Goal: Task Accomplishment & Management: Use online tool/utility

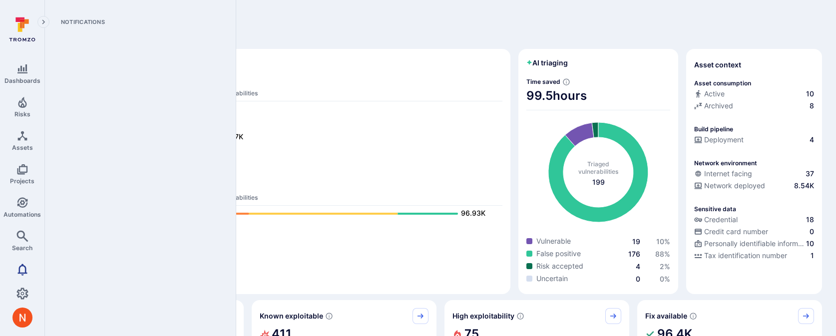
scroll to position [15, 0]
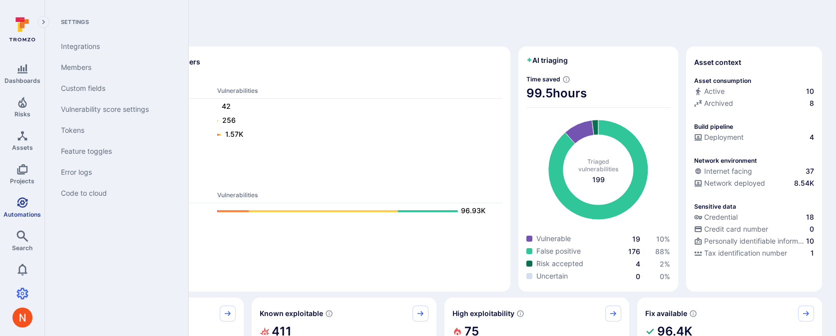
click at [15, 207] on link "Automations" at bounding box center [22, 207] width 44 height 29
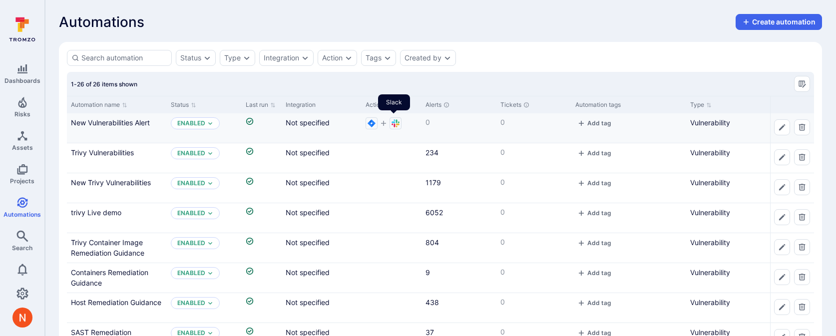
scroll to position [0, 6]
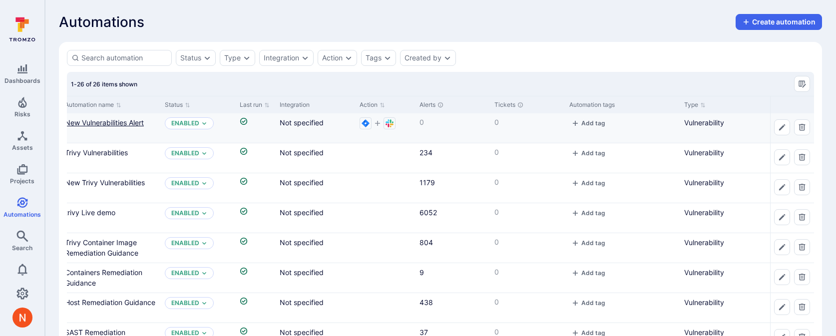
click at [135, 123] on link "New Vulnerabilities Alert" at bounding box center [104, 122] width 79 height 8
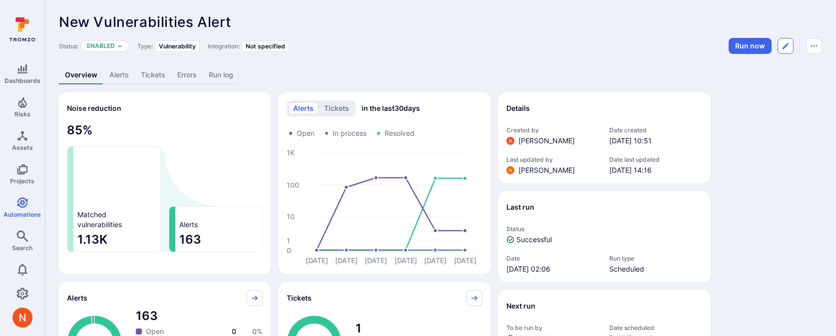
click at [789, 49] on icon "Edit automation" at bounding box center [786, 46] width 8 height 8
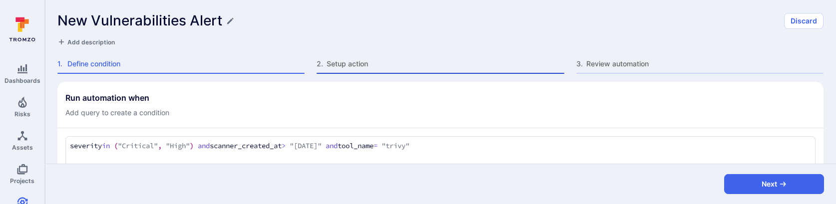
click at [398, 66] on span "Setup action" at bounding box center [445, 64] width 237 height 10
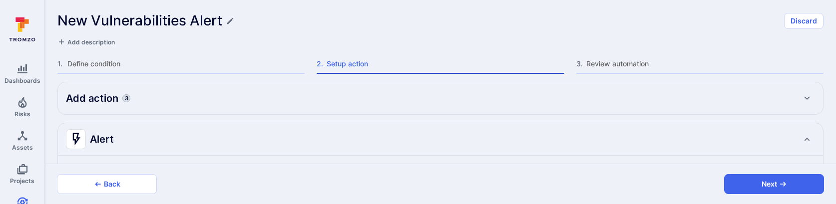
type textarea "x"
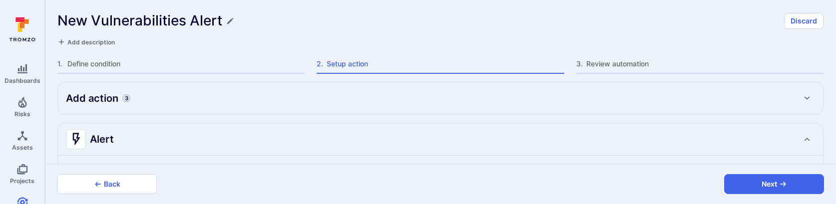
type textarea "x"
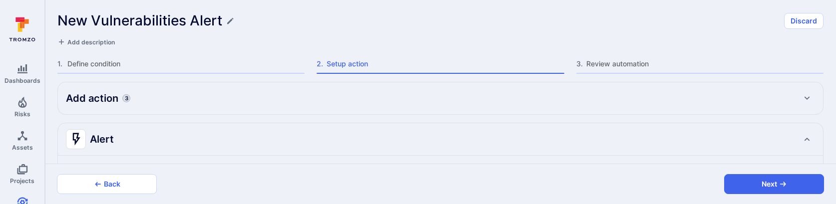
type textarea "x"
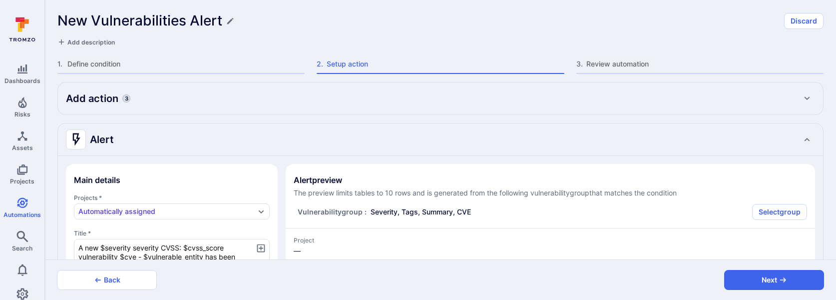
type textarea "x"
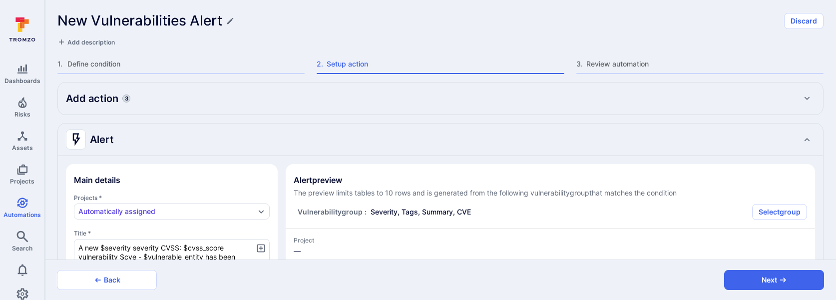
type textarea "x"
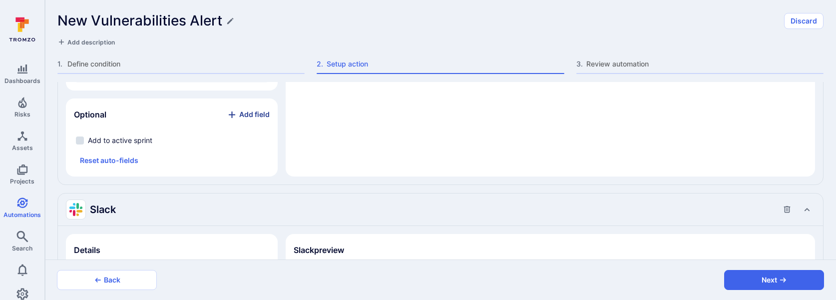
scroll to position [1534, 0]
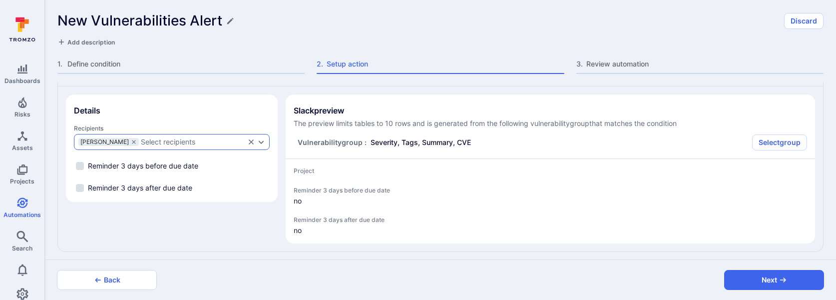
click at [153, 138] on div "Select recipients" at bounding box center [168, 142] width 54 height 8
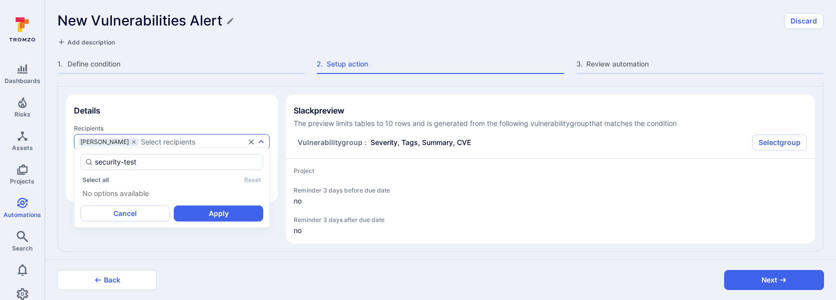
type input "security-test"
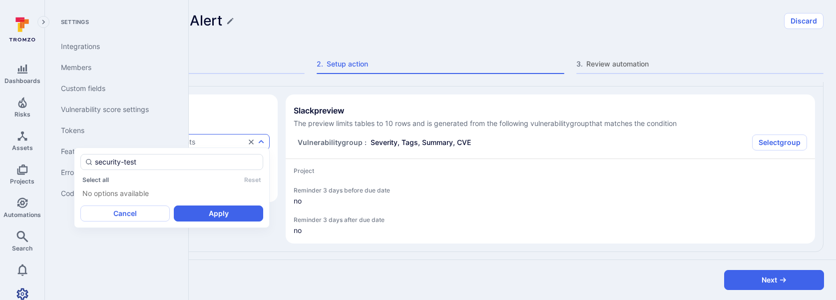
click at [20, 288] on icon "Settings" at bounding box center [22, 293] width 12 height 11
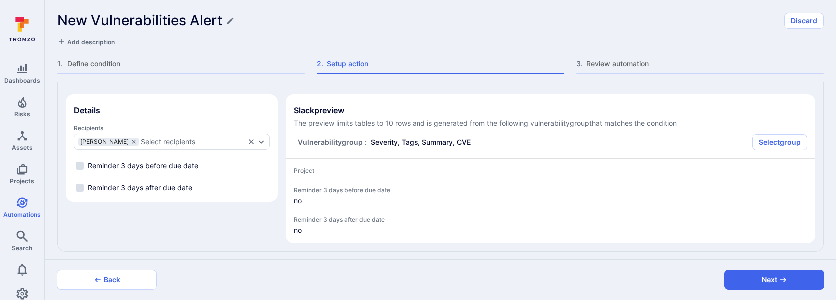
click at [168, 128] on div "Recipients Nathaniel Dillon Select recipients" at bounding box center [172, 136] width 196 height 25
click at [168, 134] on div "Nathaniel Dillon Select recipients" at bounding box center [172, 142] width 196 height 16
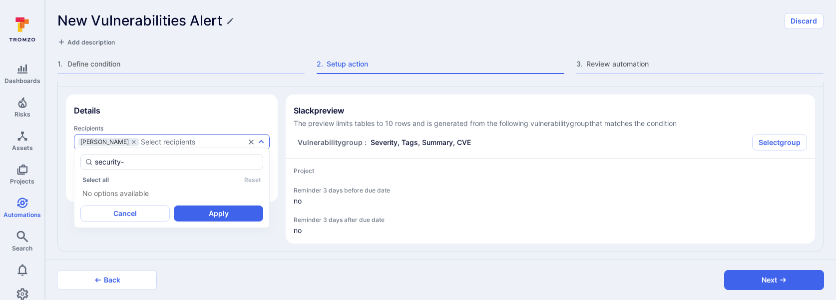
type input "security"
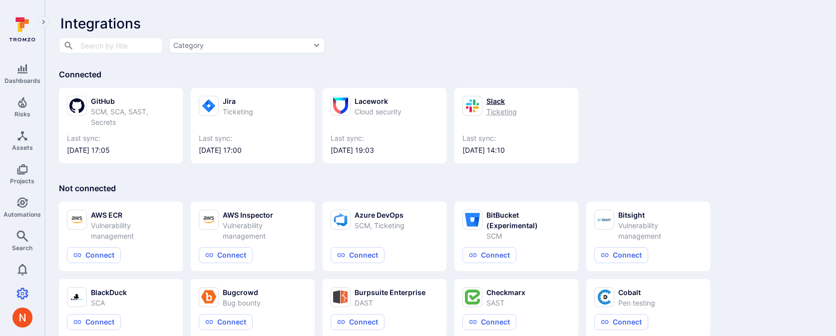
click at [504, 107] on div "Ticketing" at bounding box center [502, 111] width 30 height 10
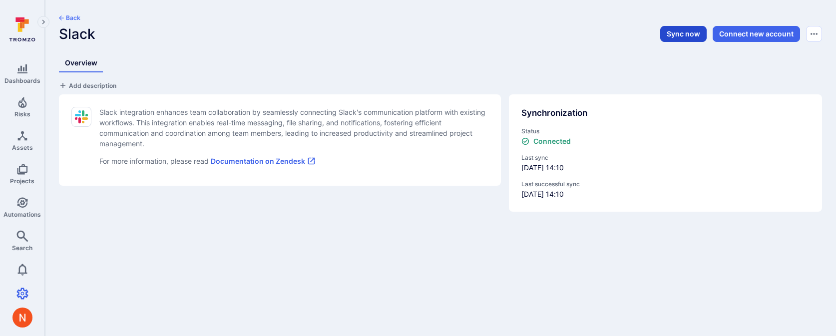
click at [672, 35] on button "Sync now" at bounding box center [683, 34] width 46 height 16
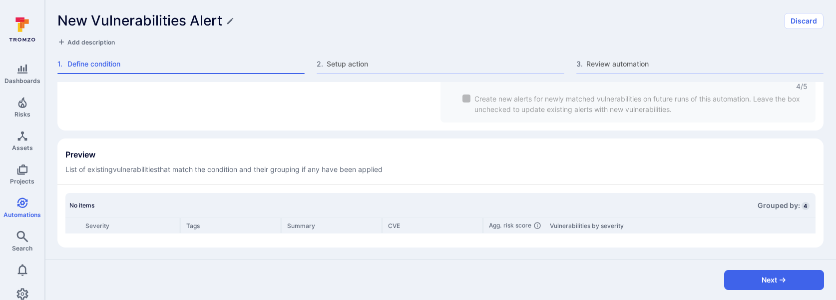
scroll to position [265, 0]
click at [372, 69] on div "2 . Setup action" at bounding box center [440, 66] width 247 height 15
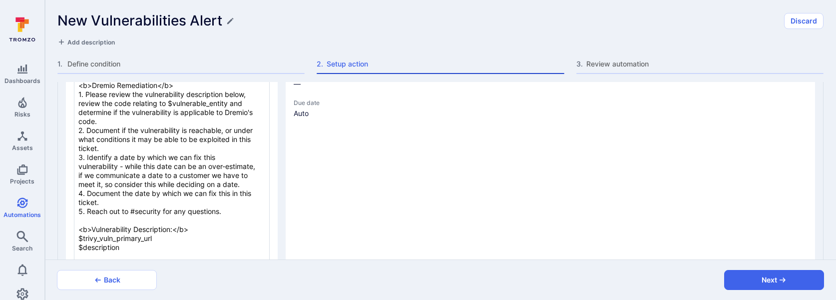
type textarea "x"
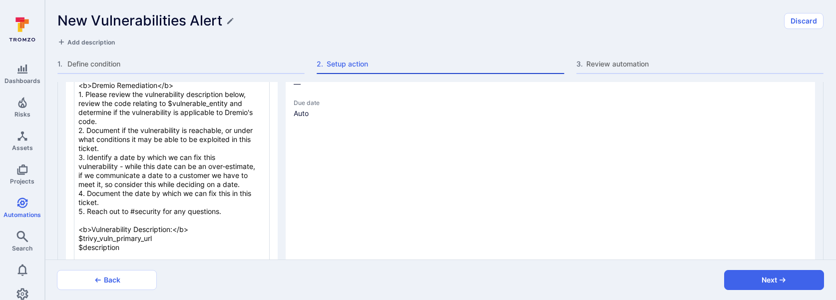
type textarea "x"
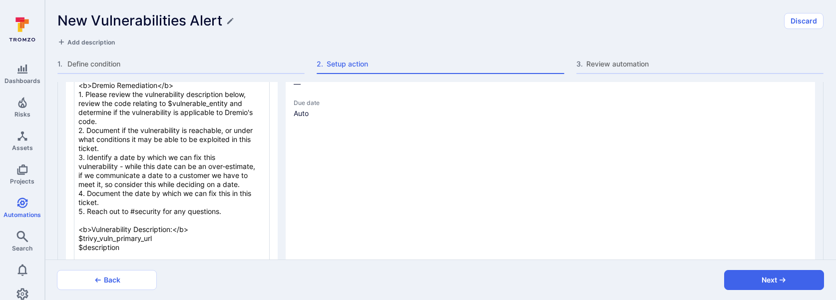
type textarea "x"
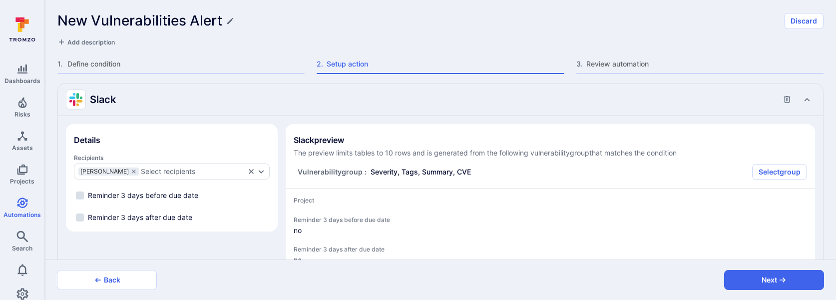
scroll to position [1534, 0]
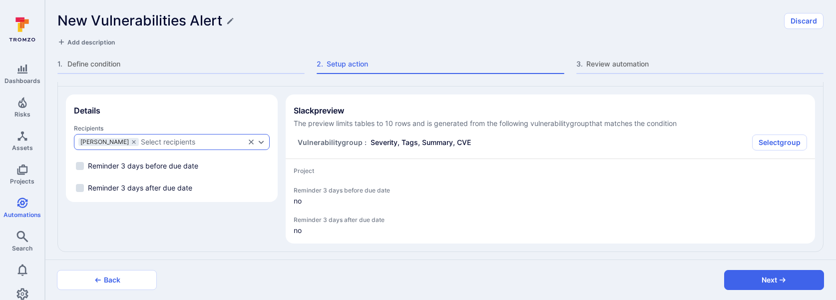
click at [177, 138] on div "Select recipients" at bounding box center [168, 142] width 54 height 8
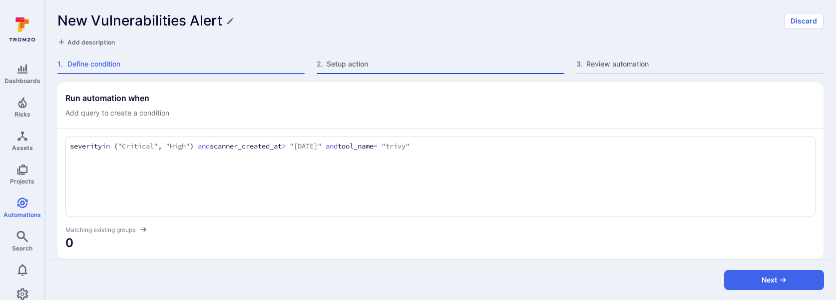
click at [365, 62] on span "Setup action" at bounding box center [445, 64] width 237 height 10
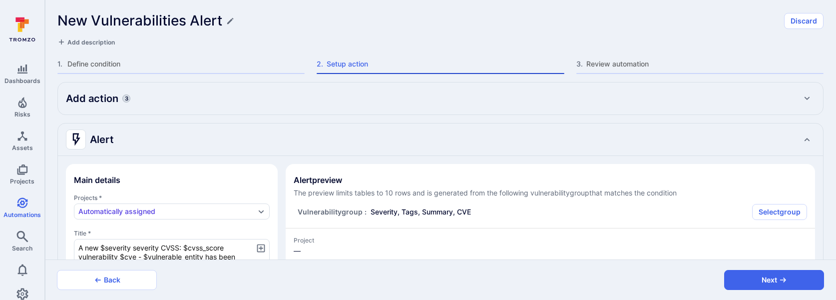
type textarea "x"
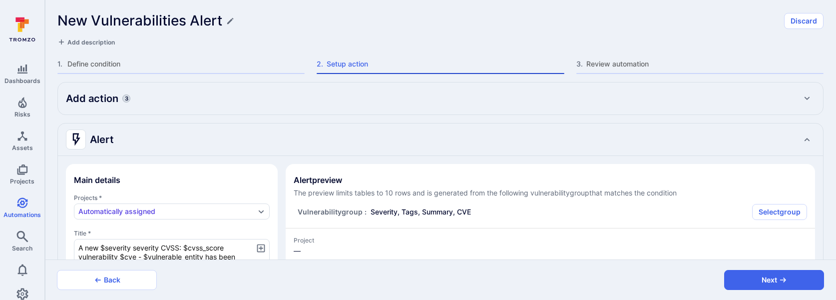
type textarea "x"
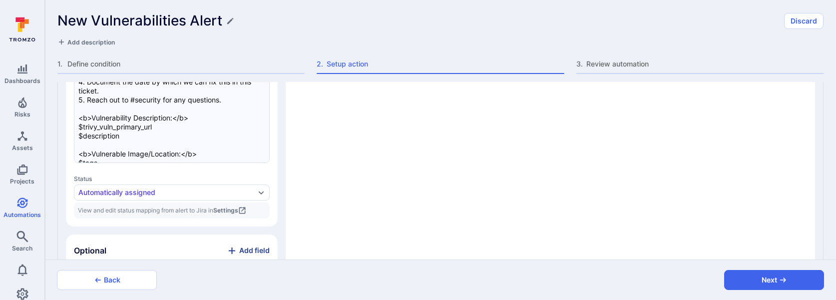
type textarea "x"
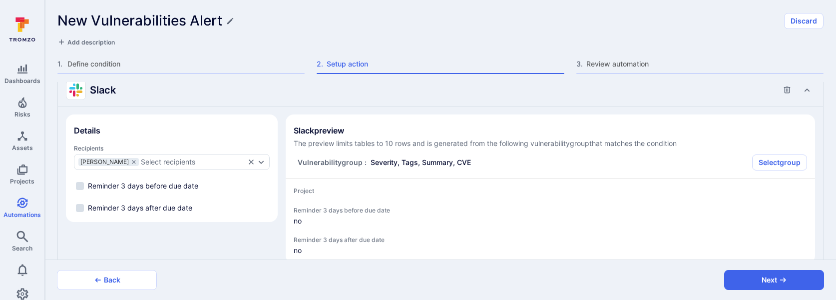
scroll to position [1534, 0]
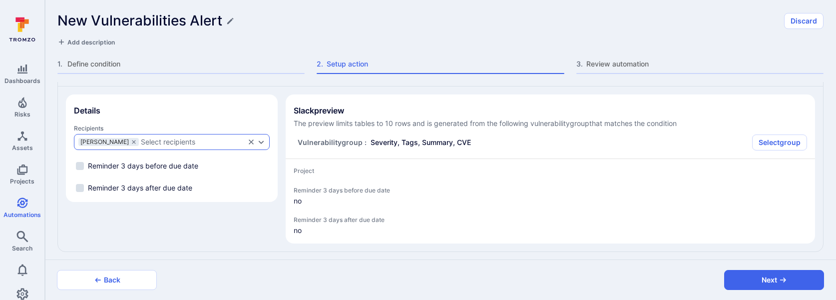
click at [181, 140] on div "Select recipients" at bounding box center [168, 142] width 54 height 8
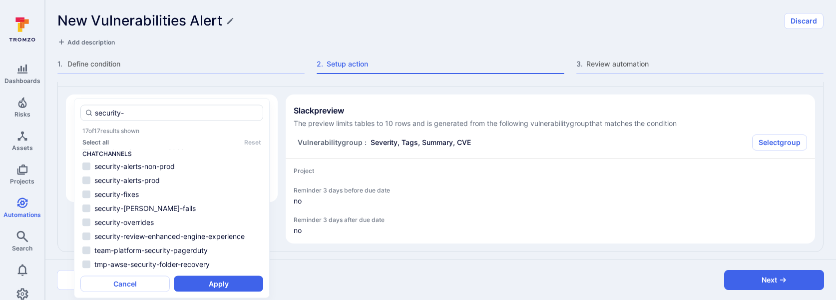
scroll to position [0, 0]
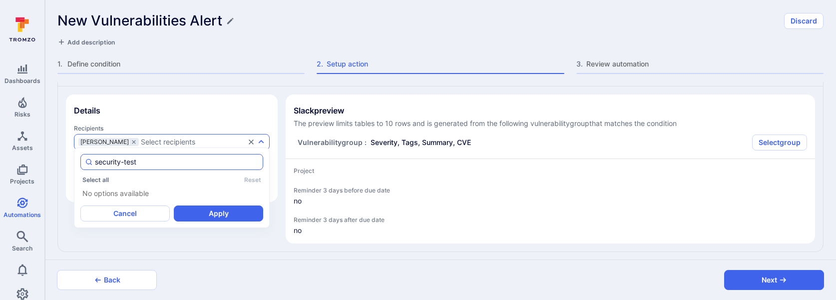
click at [152, 160] on input "security-test" at bounding box center [177, 162] width 164 height 10
type input "security-te"
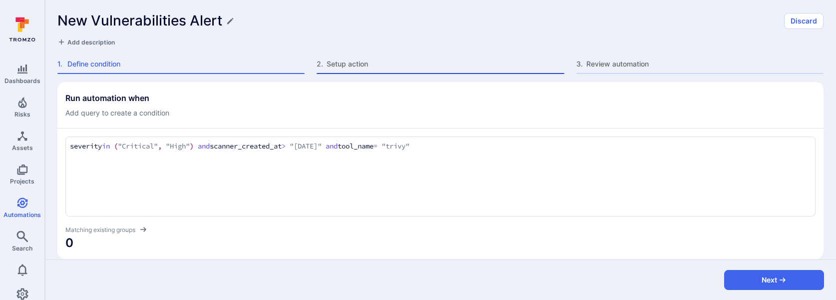
click at [340, 64] on span "Setup action" at bounding box center [445, 64] width 237 height 10
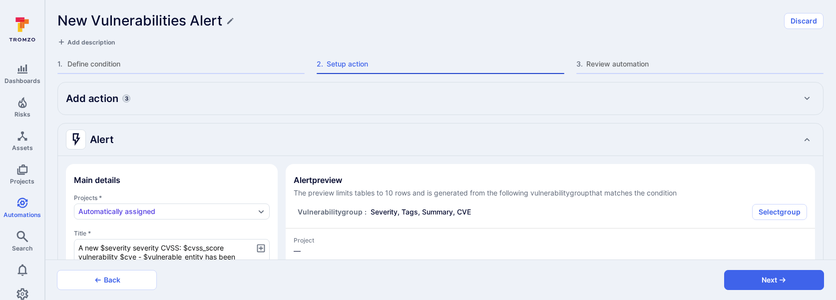
type textarea "x"
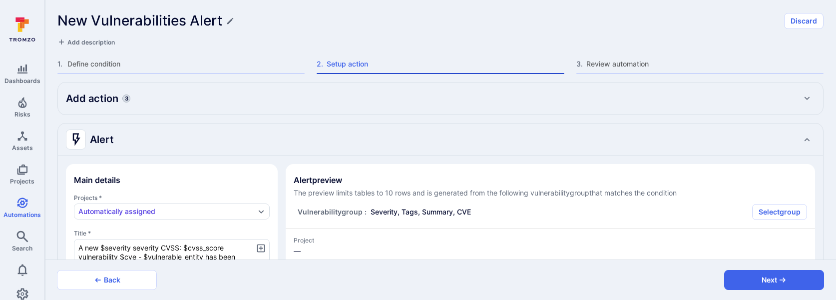
type textarea "x"
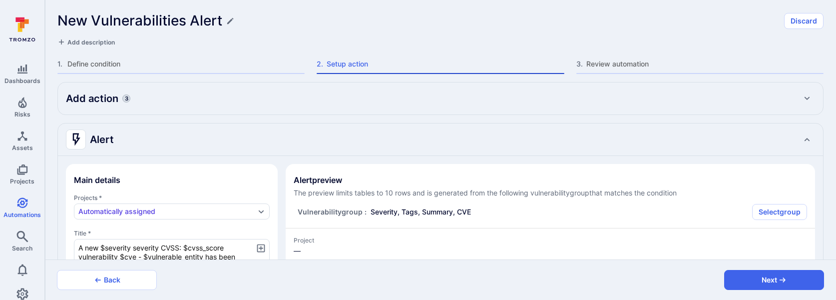
type textarea "x"
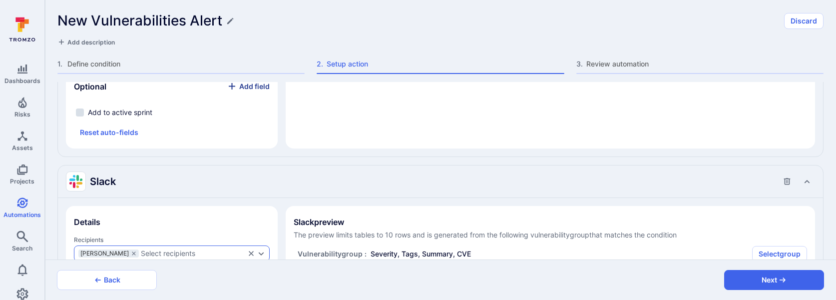
scroll to position [1420, 0]
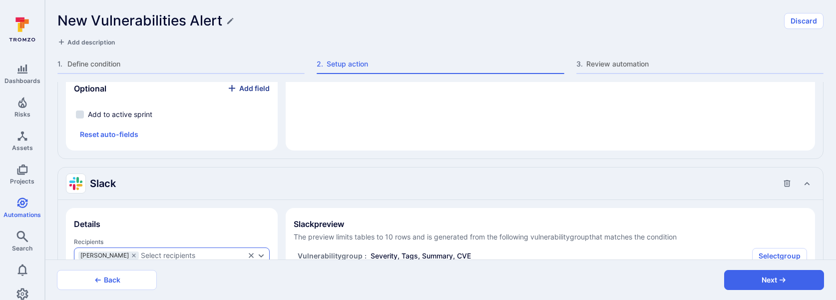
click at [167, 242] on div "Recipients Nathaniel Dillon Select recipients" at bounding box center [172, 250] width 196 height 25
click at [171, 251] on div "Select recipients" at bounding box center [168, 255] width 54 height 8
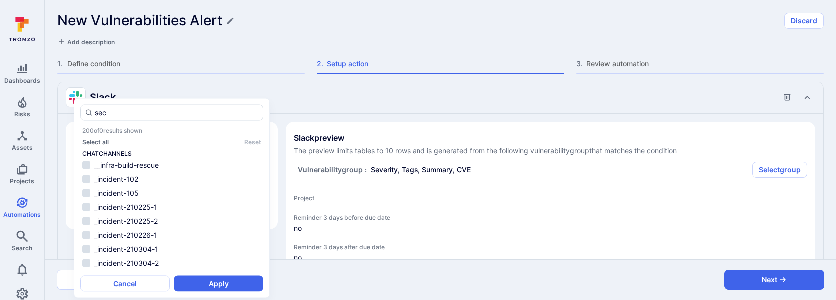
scroll to position [1510, 0]
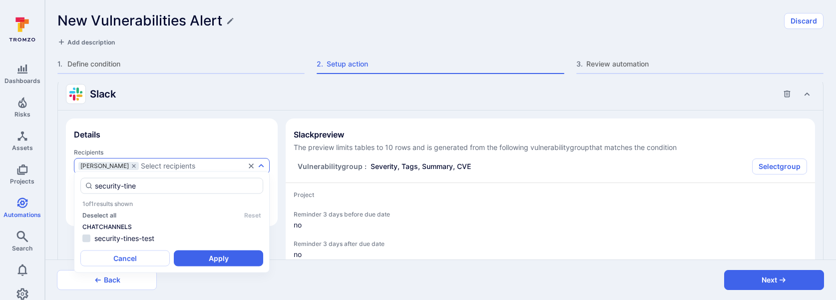
type input "security-tine"
click at [175, 70] on div "1 . Define condition" at bounding box center [180, 66] width 247 height 15
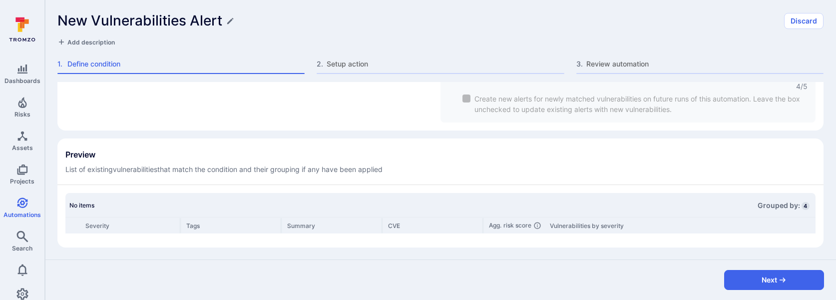
scroll to position [0, 0]
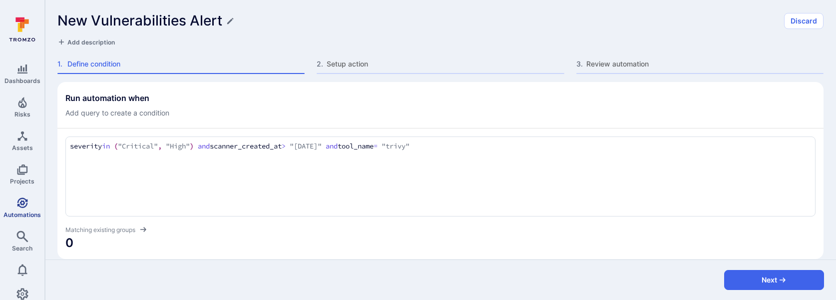
click at [22, 206] on icon "Automations" at bounding box center [22, 202] width 10 height 10
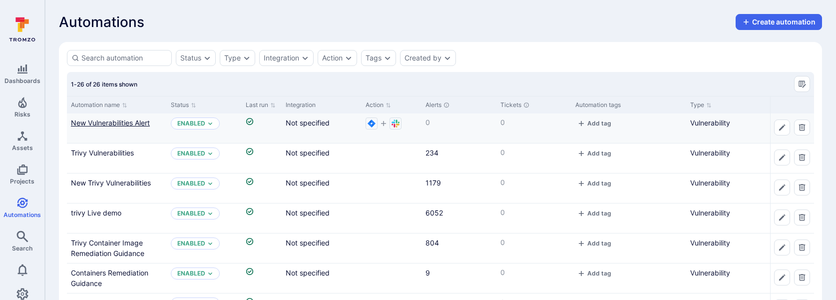
click at [124, 123] on link "New Vulnerabilities Alert" at bounding box center [110, 122] width 79 height 8
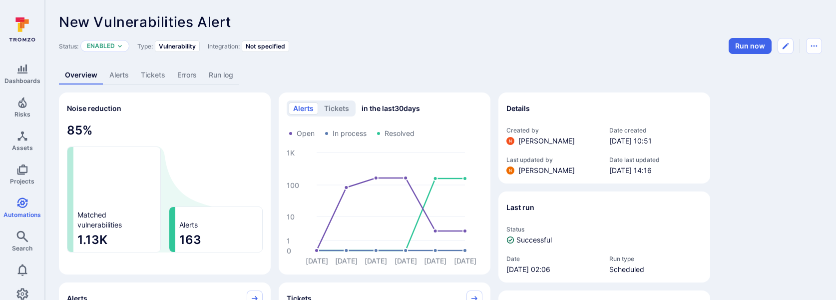
click at [125, 77] on link "Alerts" at bounding box center [118, 75] width 31 height 18
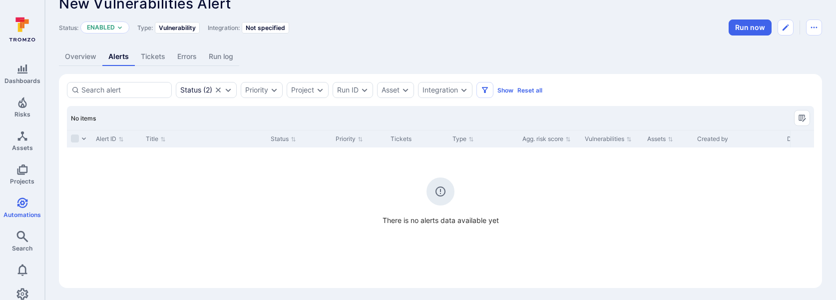
scroll to position [20, 0]
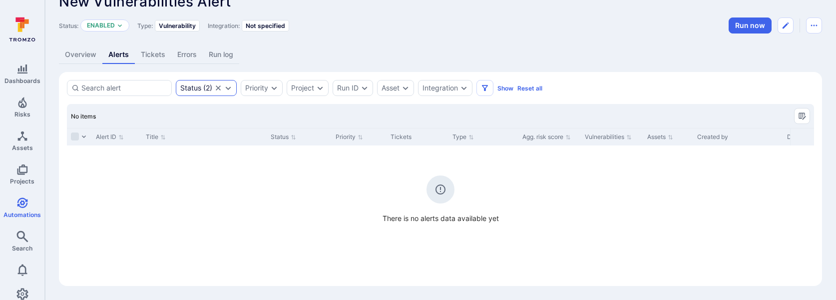
click at [218, 87] on icon "Clear selection" at bounding box center [218, 87] width 5 height 5
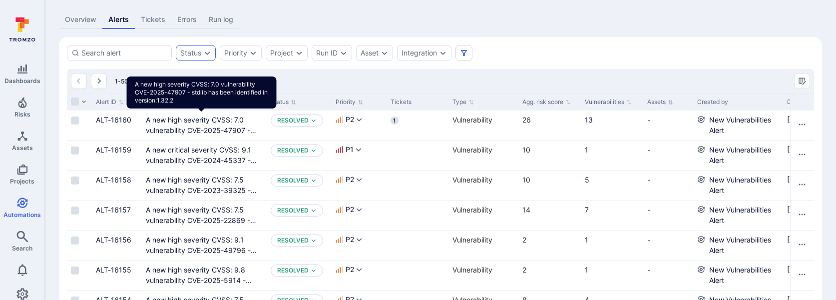
scroll to position [50, 0]
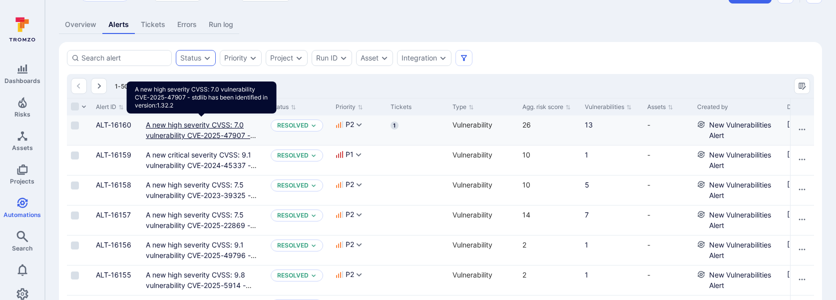
click at [220, 131] on link "A new high severity CVSS: 7.0 vulnerability CVE-2025-47907 - stdlib has been id…" at bounding box center [201, 140] width 110 height 40
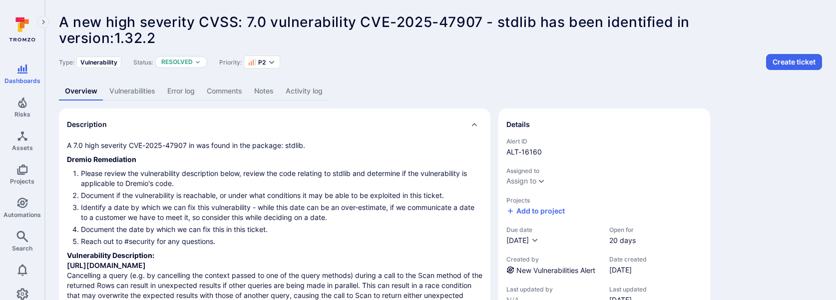
click at [143, 89] on link "Vulnerabilities" at bounding box center [132, 91] width 58 height 18
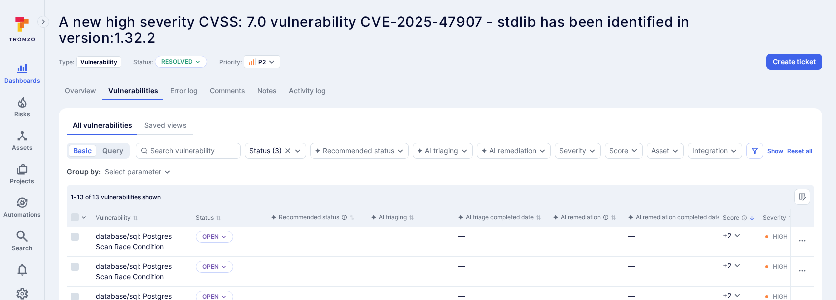
click at [332, 90] on link "Activity log" at bounding box center [307, 91] width 49 height 18
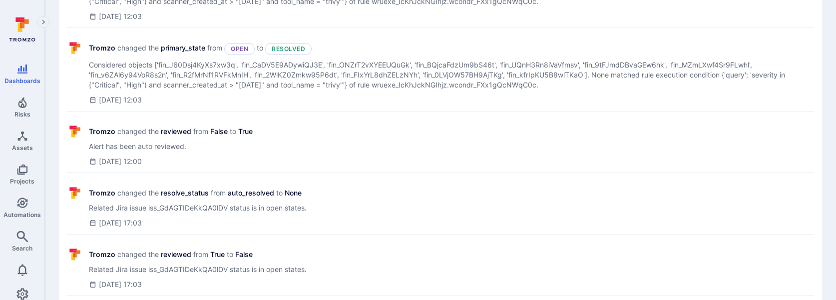
scroll to position [246, 0]
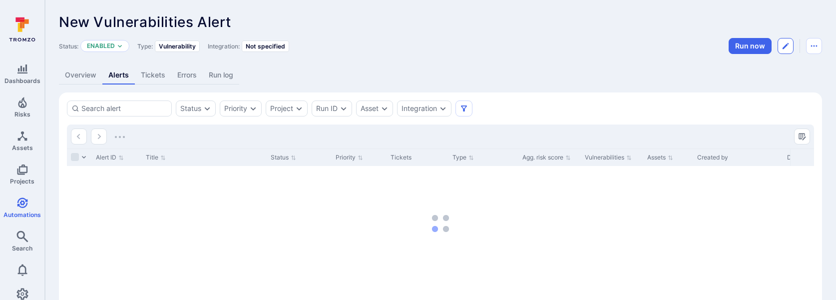
click at [785, 44] on icon "Edit automation" at bounding box center [786, 46] width 8 height 8
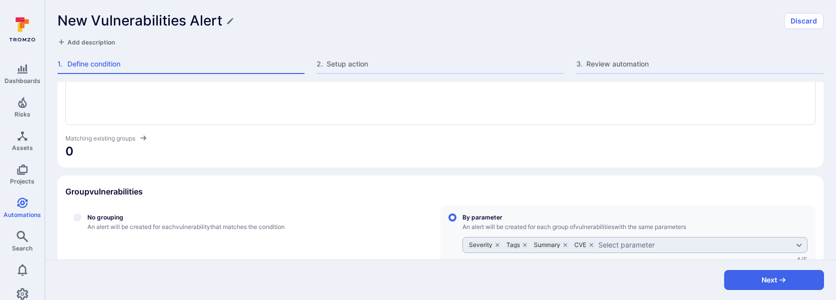
scroll to position [90, 0]
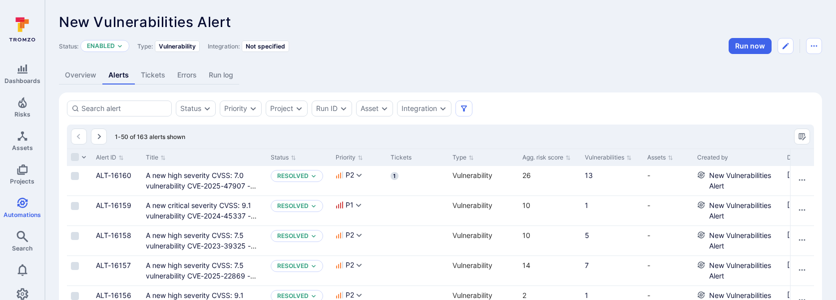
click at [81, 80] on link "Overview" at bounding box center [80, 75] width 43 height 18
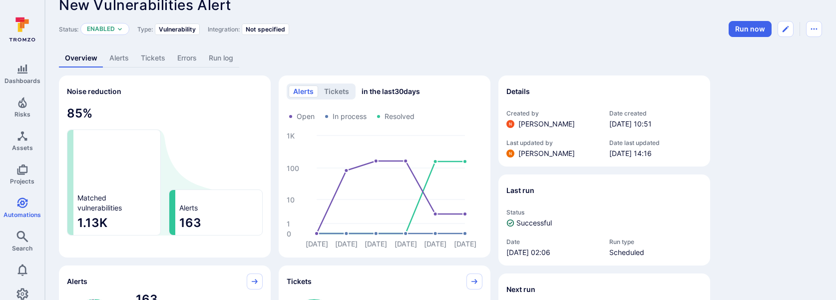
scroll to position [18, 0]
click at [783, 23] on button "Edit automation" at bounding box center [786, 28] width 16 height 16
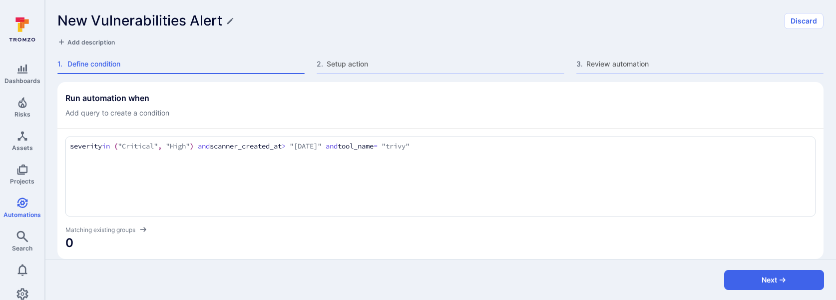
click at [351, 152] on div "severity in ("Critical", "High") and scanner_created_at > "2025-09-11" and tool…" at bounding box center [440, 176] width 750 height 80
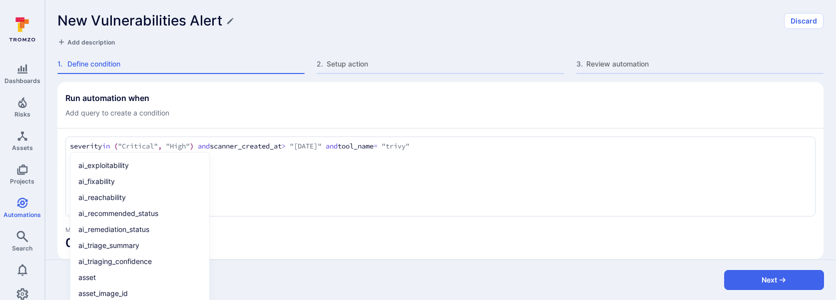
click at [350, 143] on textarea "severity in ("Critical", "High") and scanner_created_at > "2025-09-11" and tool…" at bounding box center [440, 146] width 741 height 11
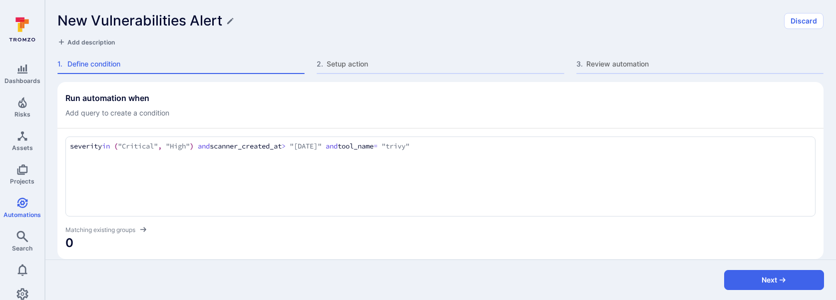
click at [350, 143] on textarea "severity in ("Critical", "High") and scanner_created_at > "2025-09-11" and tool…" at bounding box center [440, 146] width 741 height 11
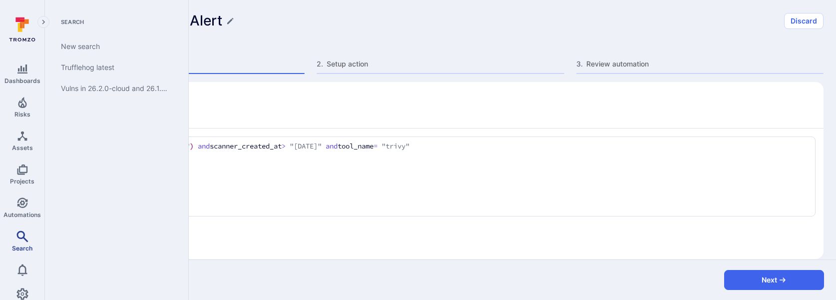
click at [23, 244] on span "Search" at bounding box center [22, 247] width 20 height 7
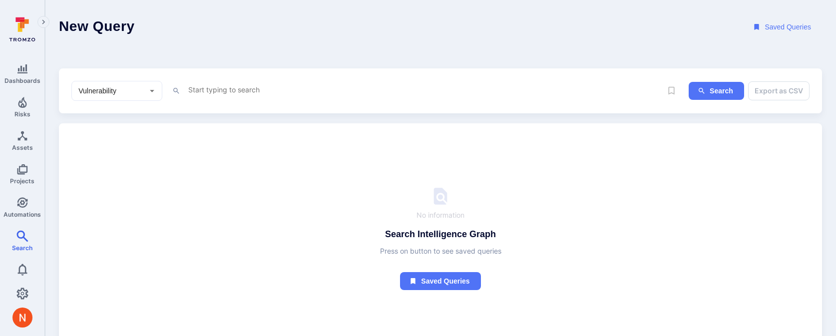
click at [236, 96] on div "x" at bounding box center [424, 90] width 475 height 15
click at [236, 93] on textarea "Intelligence Graph search area" at bounding box center [424, 89] width 475 height 12
paste textarea "severity in ("Critical", "High") and scanner_created_at > "2025-09-11" and tool…"
type textarea "severity in ("Critical", "High") and scanner_created_at > "2025-09-11" and tool…"
